Goal: Information Seeking & Learning: Learn about a topic

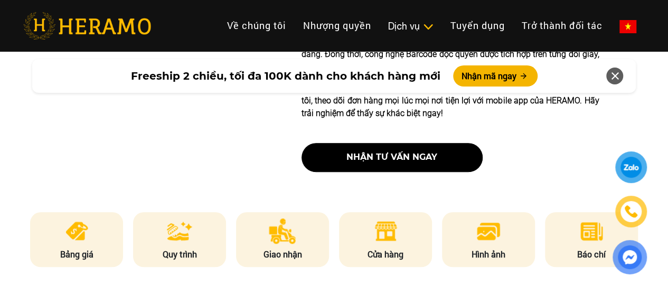
scroll to position [475, 0]
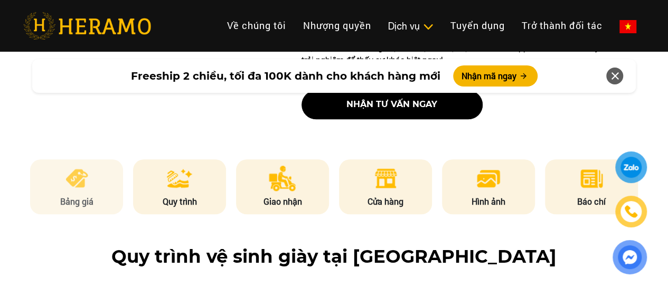
click at [75, 182] on img at bounding box center [77, 178] width 26 height 25
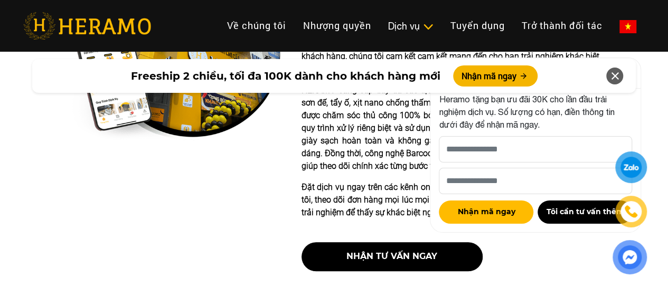
scroll to position [209, 0]
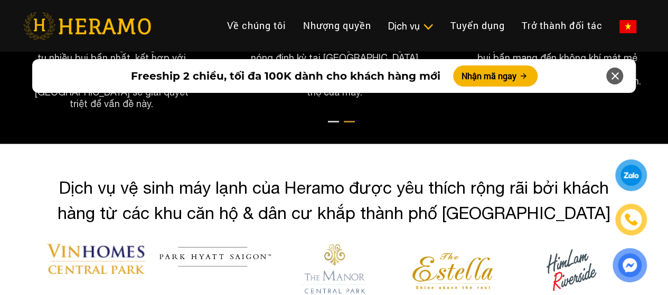
scroll to position [3327, 0]
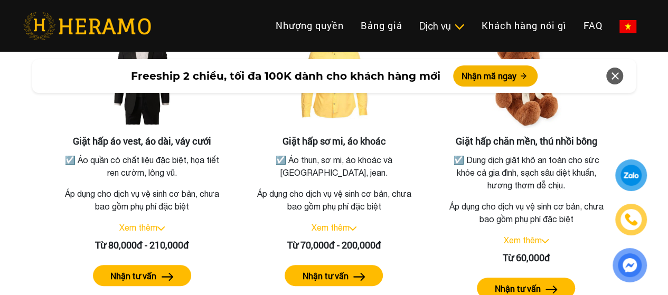
scroll to position [1901, 0]
